Goal: Find specific page/section: Find specific page/section

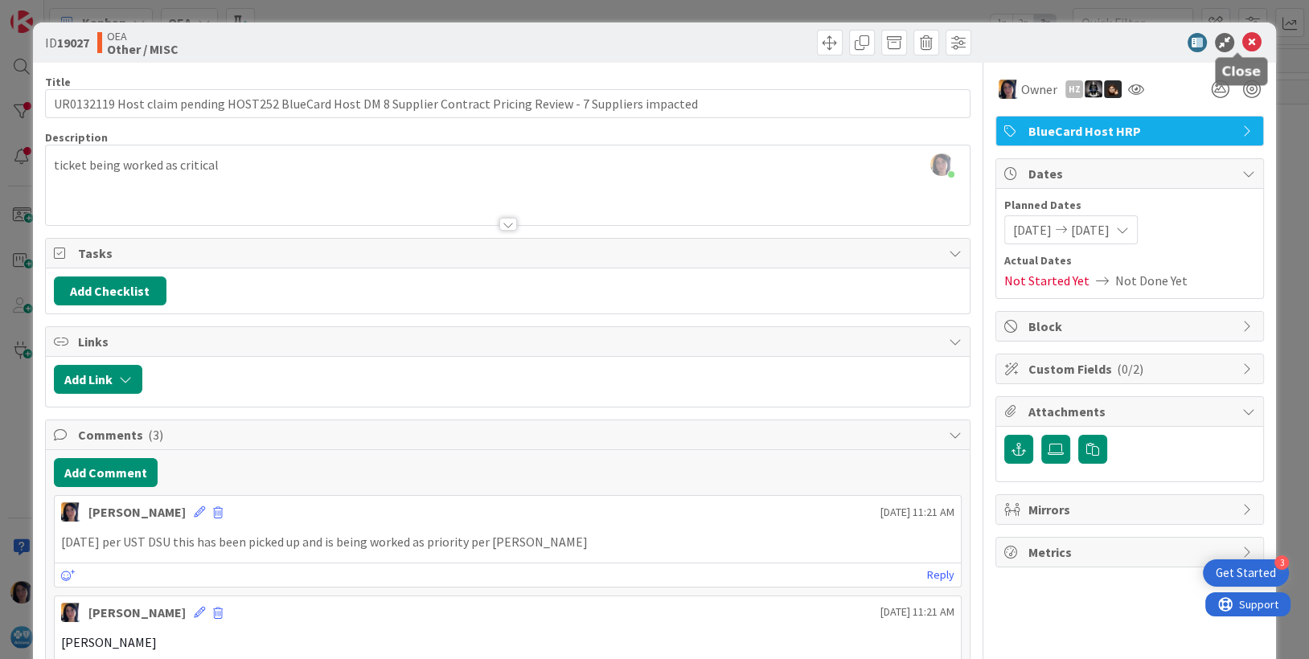
click at [1242, 41] on icon at bounding box center [1251, 42] width 19 height 19
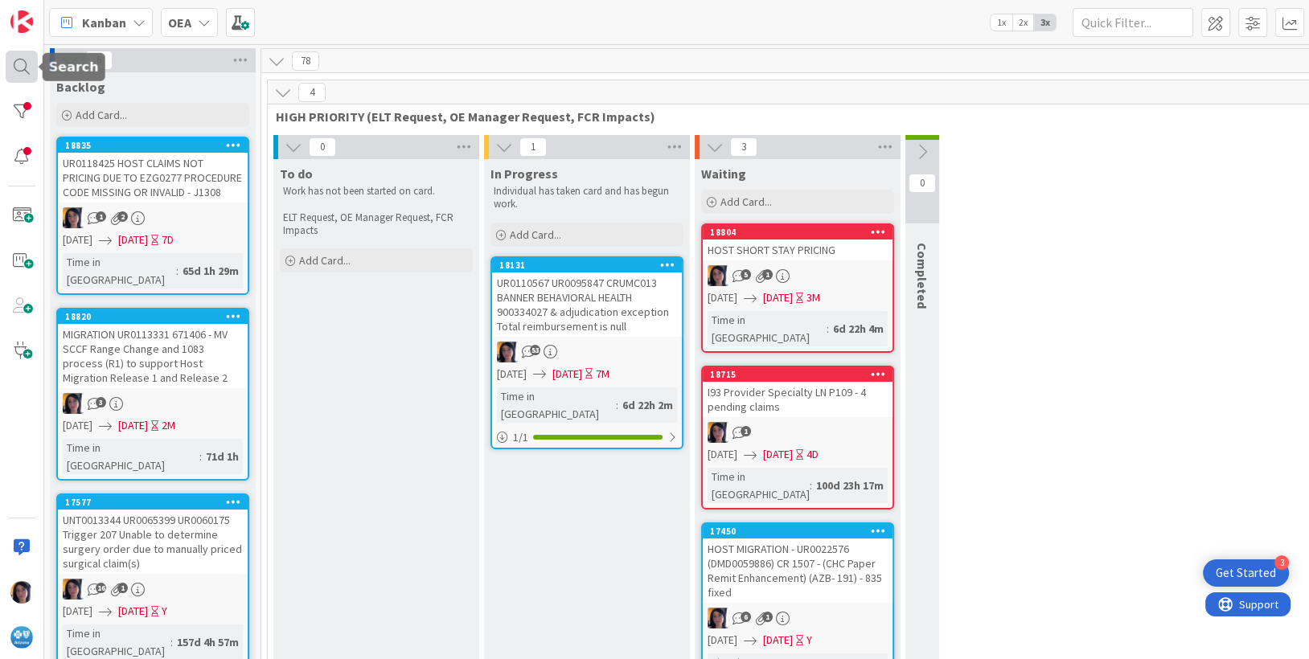
click at [19, 67] on div at bounding box center [22, 67] width 32 height 32
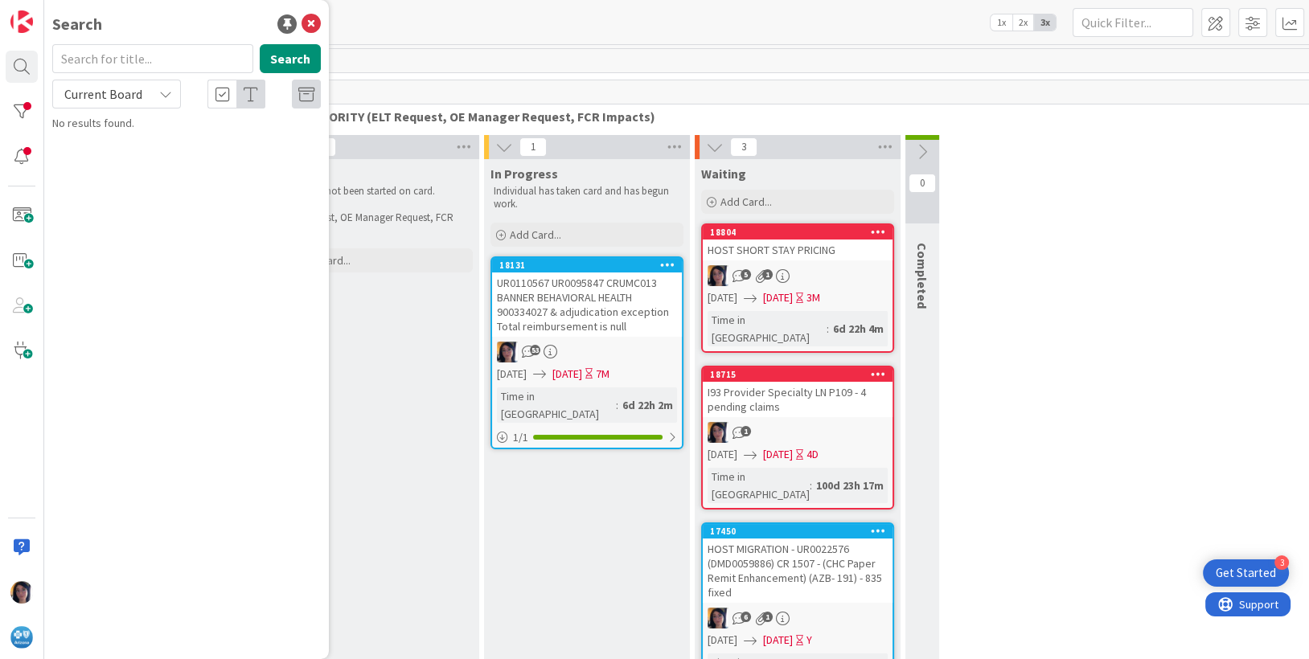
click at [123, 64] on input "text" at bounding box center [152, 58] width 201 height 29
type input "void reason"
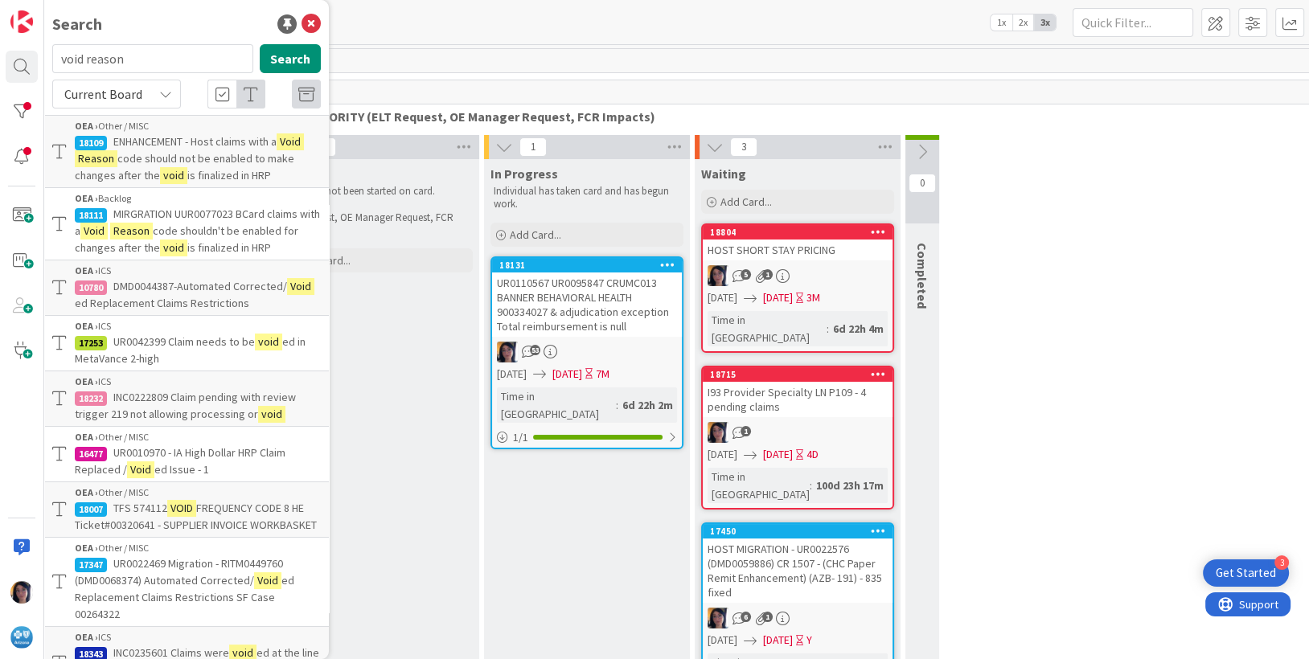
click at [140, 94] on span "Current Board" at bounding box center [103, 94] width 84 height 23
click at [95, 163] on span "All Boards" at bounding box center [144, 161] width 167 height 24
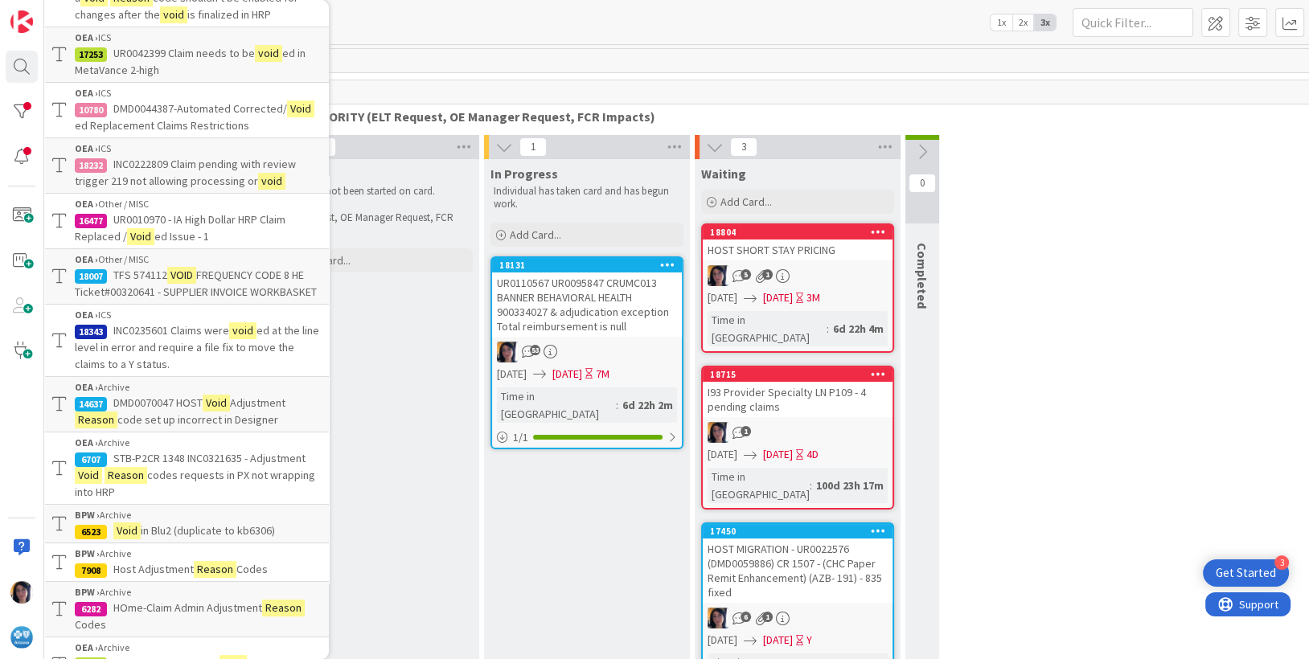
scroll to position [301, 0]
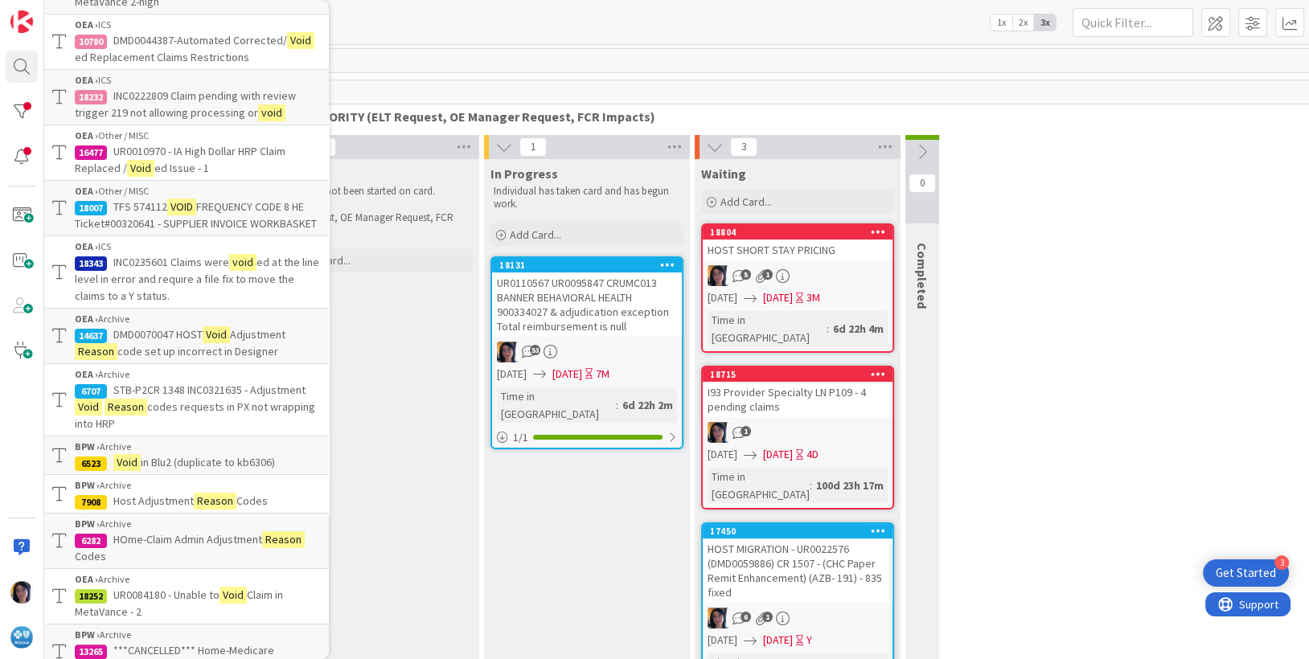
click at [170, 418] on span "codes requests in PX not wrapping into HRP" at bounding box center [195, 415] width 240 height 31
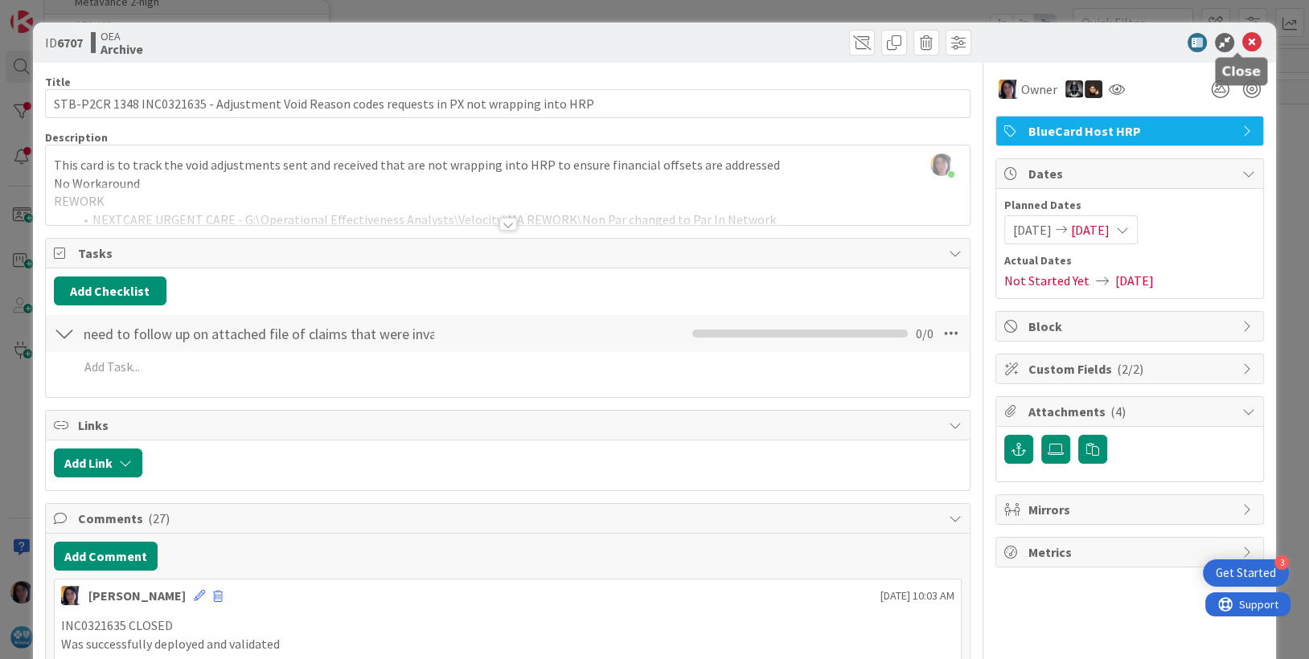
click at [1242, 34] on icon at bounding box center [1251, 42] width 19 height 19
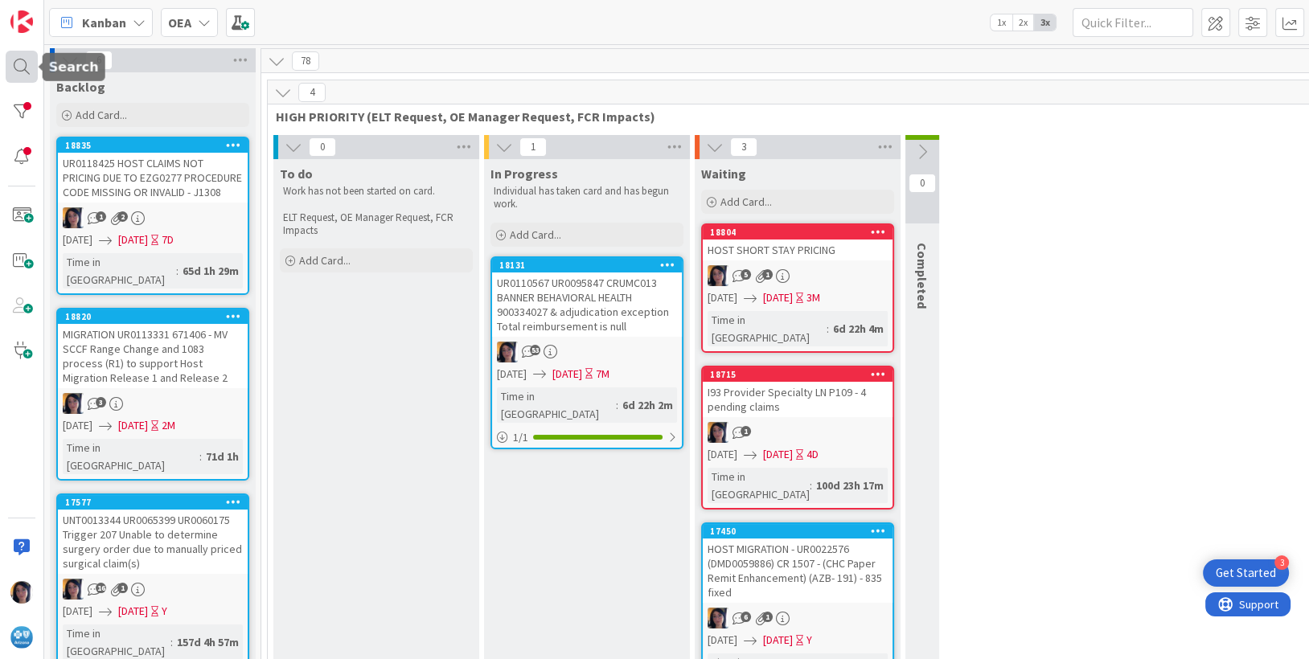
click at [23, 67] on div at bounding box center [22, 67] width 32 height 32
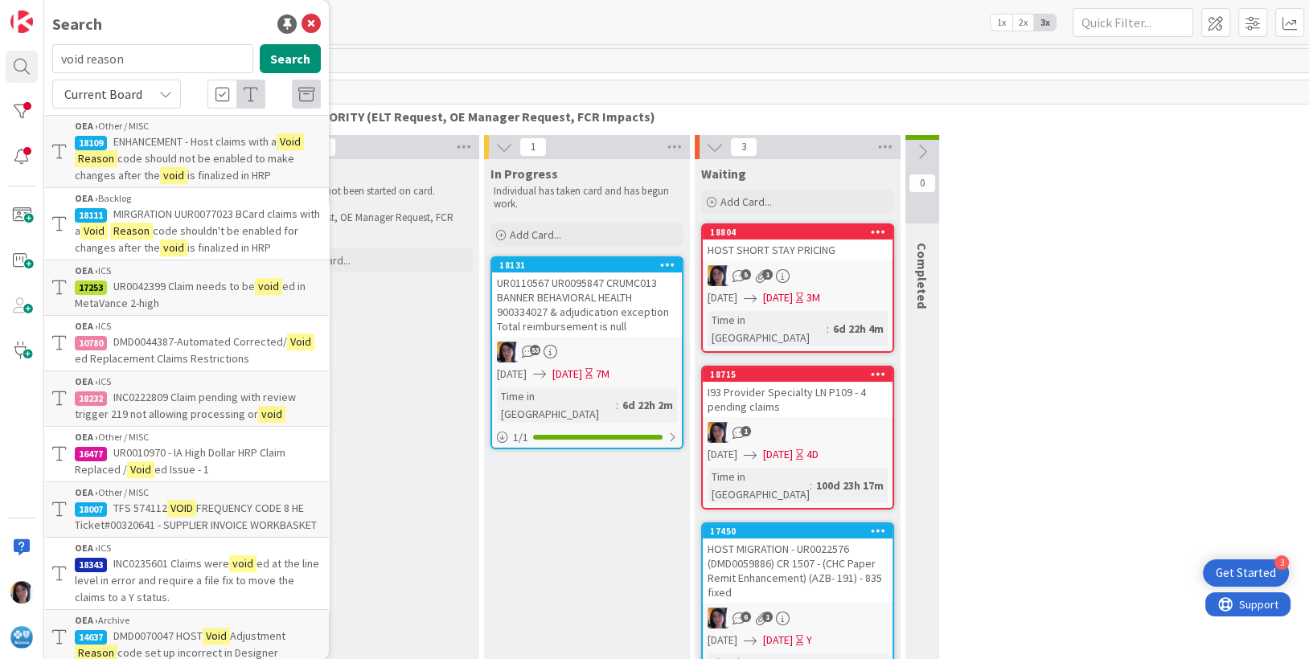
drag, startPoint x: 132, startPoint y: 58, endPoint x: 39, endPoint y: 61, distance: 92.5
click at [39, 61] on div "Search void reason Search Current Board OEA › Other / MISC 18109 ENHANCEMENT - …" at bounding box center [22, 329] width 44 height 659
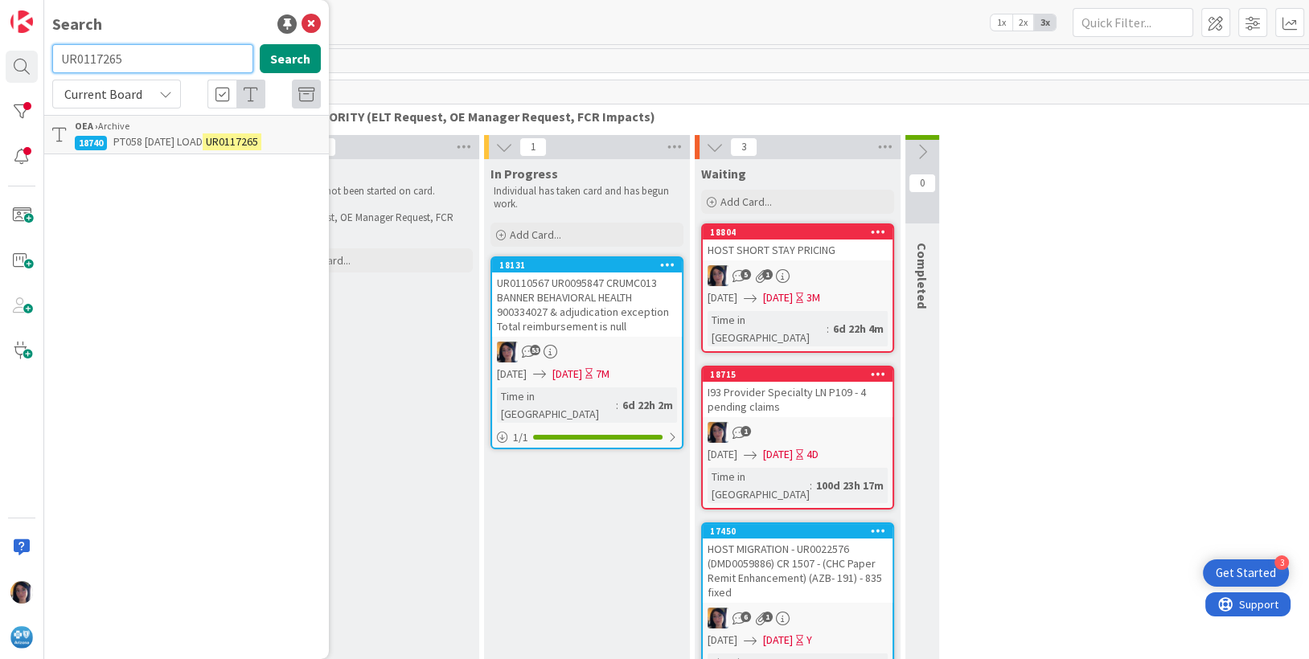
click at [101, 58] on input "UR0117265" at bounding box center [152, 58] width 201 height 29
type input "crumc013"
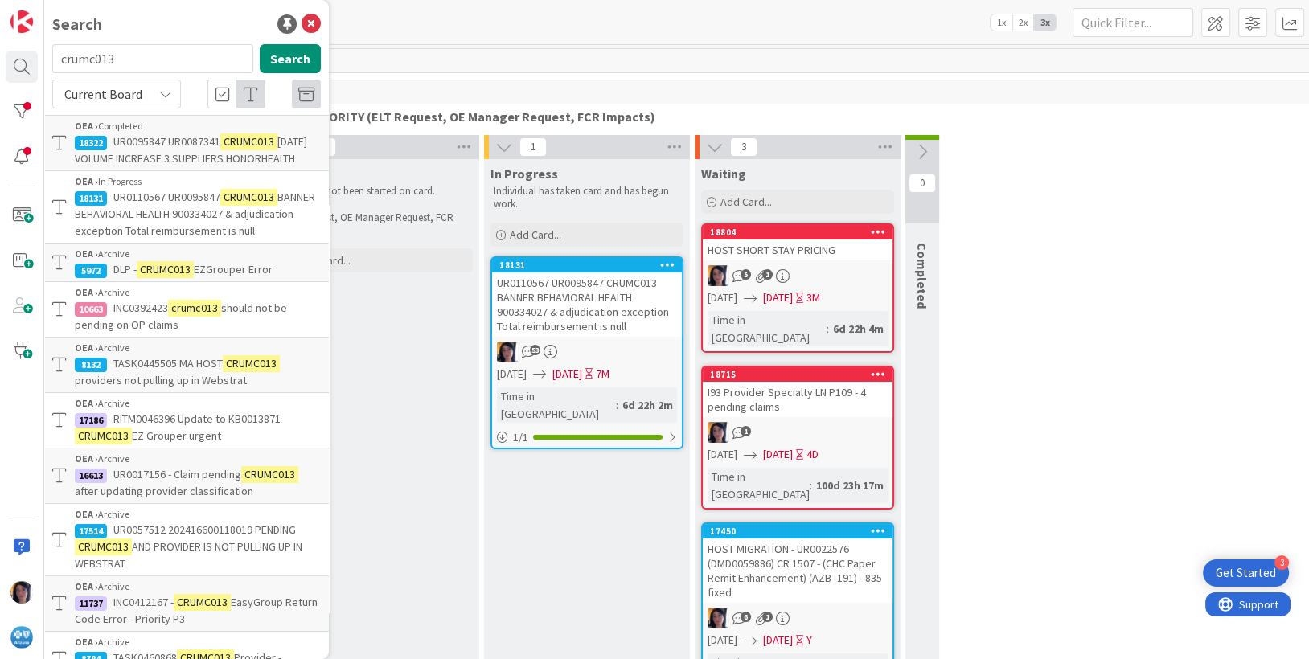
click at [145, 223] on span "BANNER BEHAVIORAL HEALTH 900334027 & adjudication exception Total reimbursement…" at bounding box center [195, 214] width 240 height 48
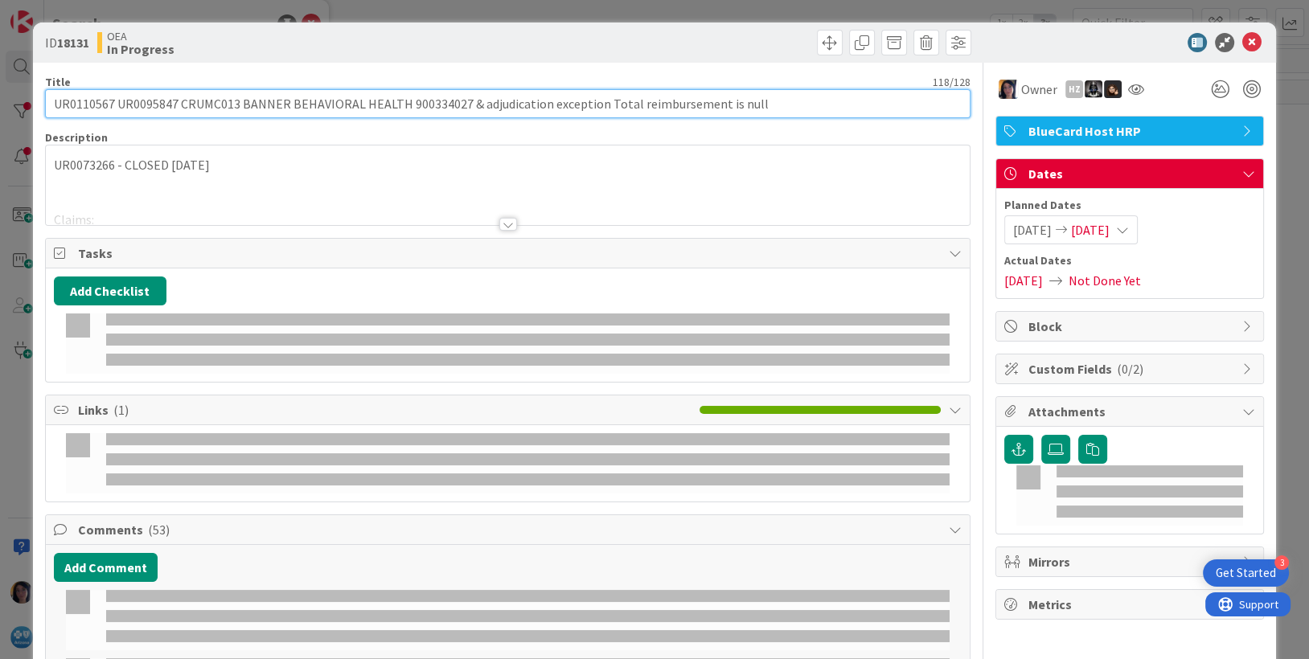
click at [80, 96] on input "UR0110567 UR0095847 CRUMC013 BANNER BEHAVIORAL HEALTH 900334027 & adjudication …" at bounding box center [508, 103] width 926 height 29
click at [84, 96] on input "UR0110567 UR0095847 CRUMC013 BANNER BEHAVIORAL HEALTH 900334027 & adjudication …" at bounding box center [508, 103] width 926 height 29
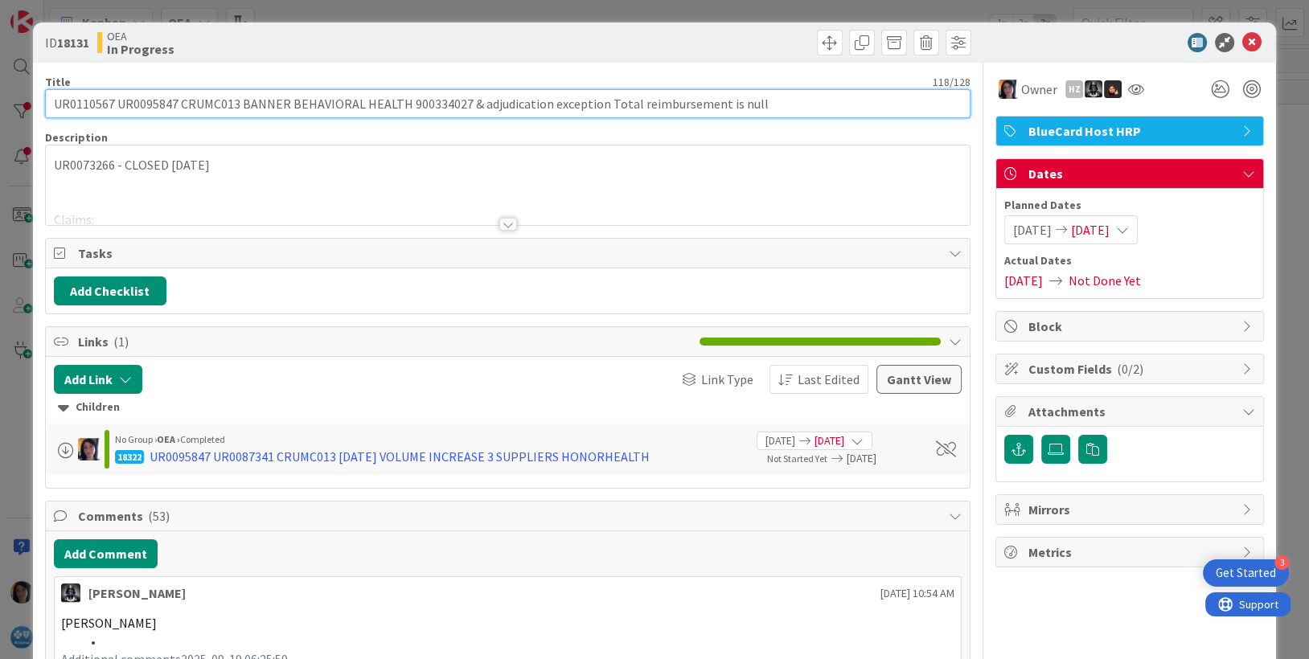
click at [84, 96] on input "UR0110567 UR0095847 CRUMC013 BANNER BEHAVIORAL HEALTH 900334027 & adjudication …" at bounding box center [508, 103] width 926 height 29
